Goal: Transaction & Acquisition: Purchase product/service

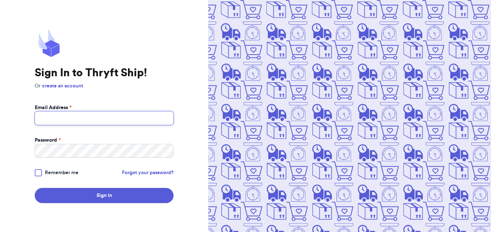
type input "[EMAIL_ADDRESS][DOMAIN_NAME]"
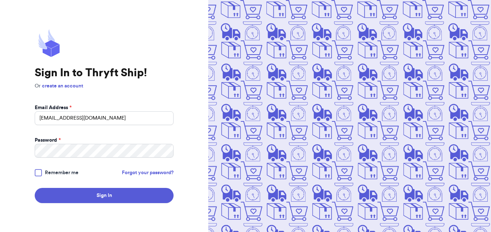
click at [36, 173] on div at bounding box center [38, 172] width 7 height 7
click at [0, 0] on input "Remember me" at bounding box center [0, 0] width 0 height 0
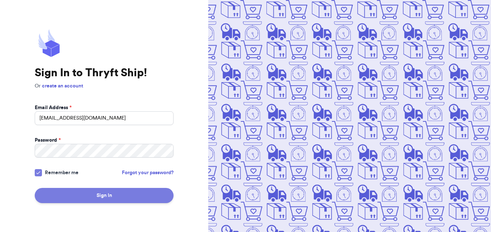
click at [107, 195] on button "Sign In" at bounding box center [104, 195] width 139 height 15
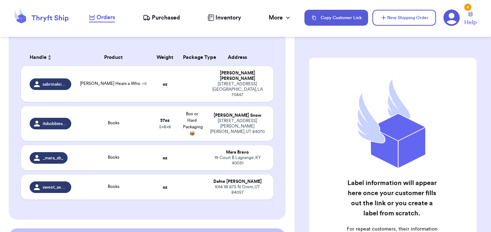
scroll to position [108, 0]
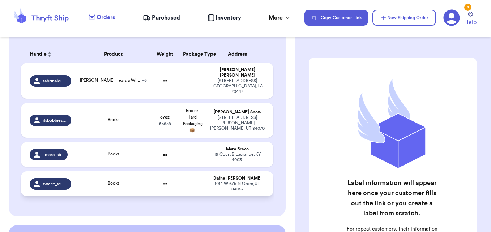
click at [141, 180] on div "Books" at bounding box center [113, 184] width 67 height 8
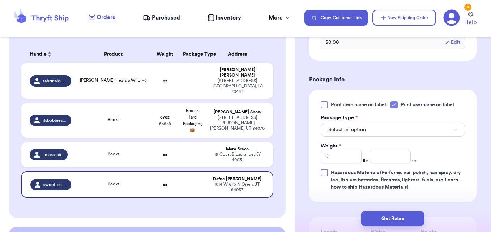
scroll to position [289, 0]
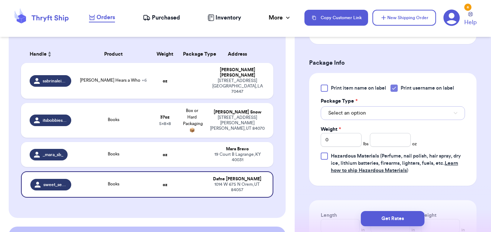
click at [376, 111] on button "Select an option" at bounding box center [393, 113] width 144 height 14
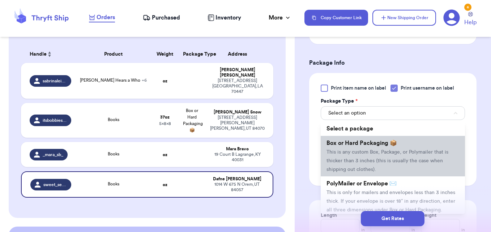
click at [377, 148] on li "Box or Hard Packaging 📦 This is any custom Box, Package, or Polymailer that is …" at bounding box center [393, 156] width 144 height 41
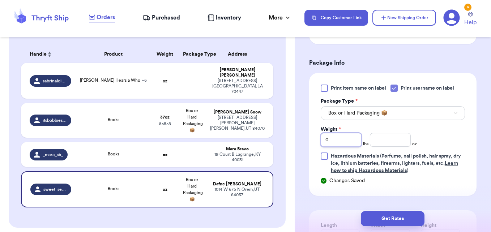
drag, startPoint x: 335, startPoint y: 140, endPoint x: 320, endPoint y: 139, distance: 14.9
click at [321, 139] on input "0" at bounding box center [341, 140] width 41 height 14
type input "1"
type input "12"
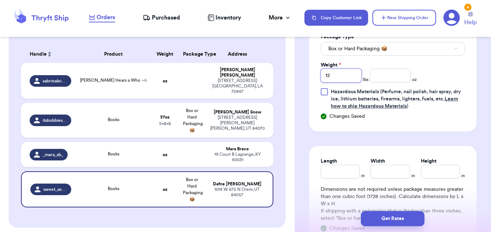
scroll to position [362, 0]
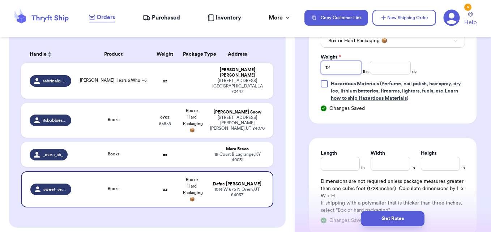
type input "12"
click at [346, 163] on input "Length" at bounding box center [340, 164] width 39 height 14
type input "1"
type input "13"
type input "6"
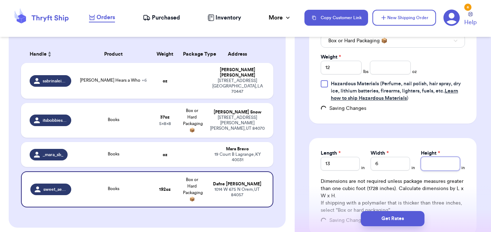
type input "1"
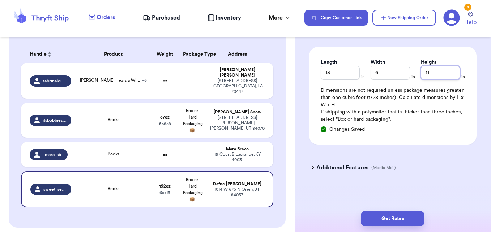
scroll to position [454, 0]
type input "11"
click at [324, 165] on h3 "Additional Features" at bounding box center [342, 167] width 52 height 9
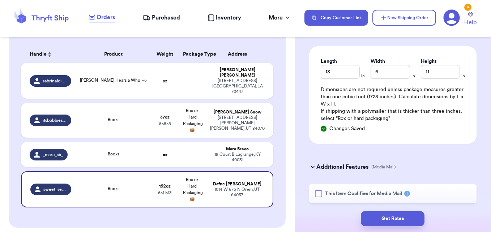
click at [320, 196] on div at bounding box center [318, 193] width 7 height 7
click at [0, 0] on input "This Item Qualifies for Media Mail" at bounding box center [0, 0] width 0 height 0
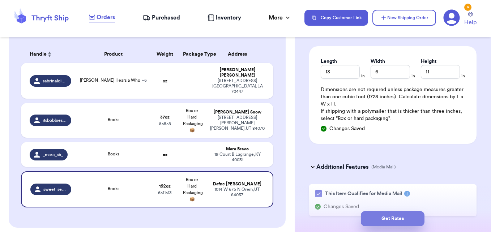
click at [395, 217] on button "Get Rates" at bounding box center [393, 218] width 64 height 15
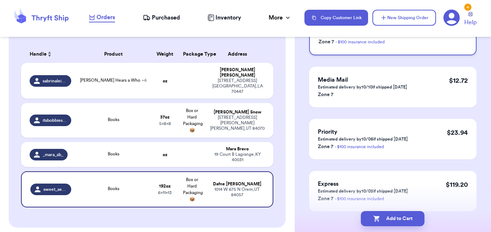
scroll to position [132, 0]
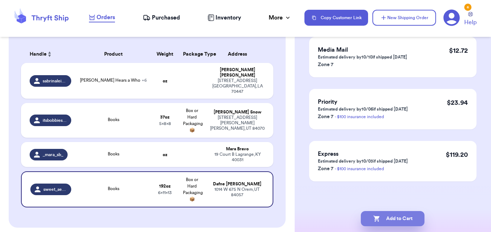
click at [409, 216] on button "Add to Cart" at bounding box center [393, 218] width 64 height 15
checkbox input "true"
